Goal: Use online tool/utility: Utilize a website feature to perform a specific function

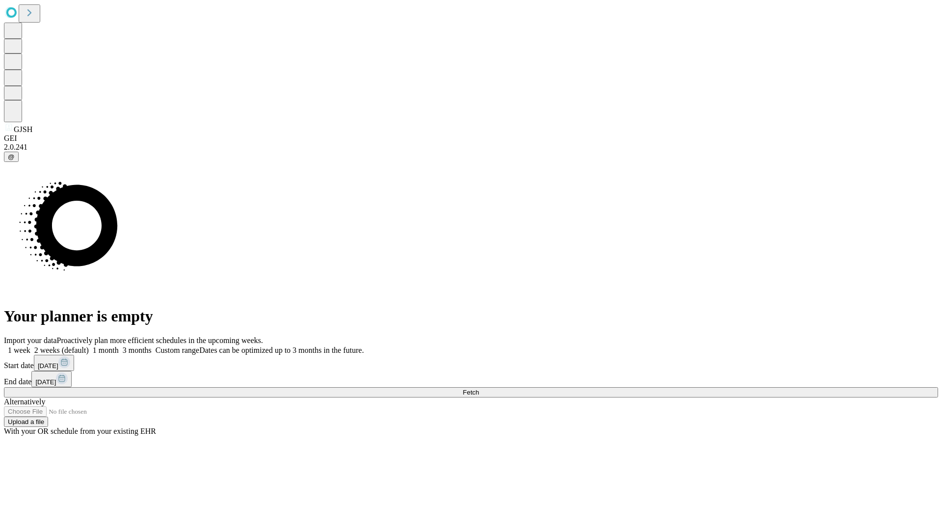
click at [479, 389] on span "Fetch" at bounding box center [471, 392] width 16 height 7
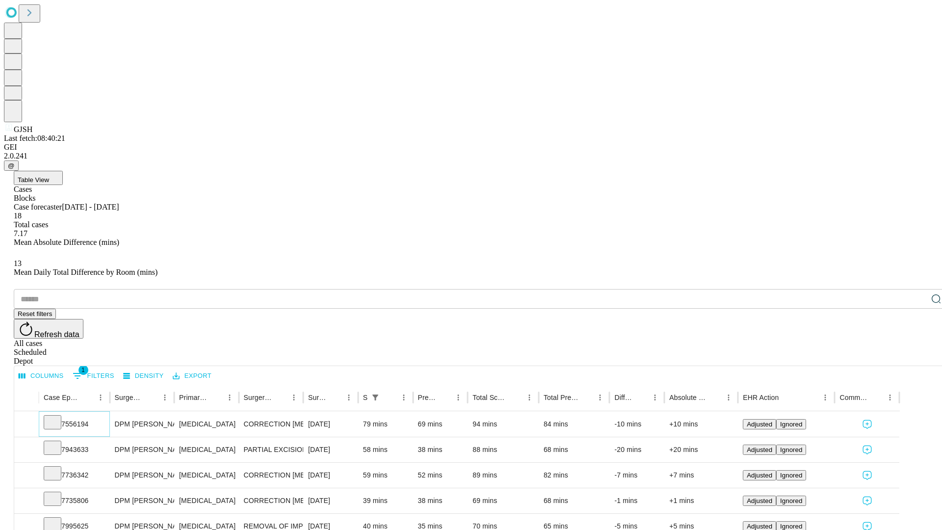
click at [57, 417] on icon at bounding box center [53, 422] width 10 height 10
